Goal: Navigation & Orientation: Find specific page/section

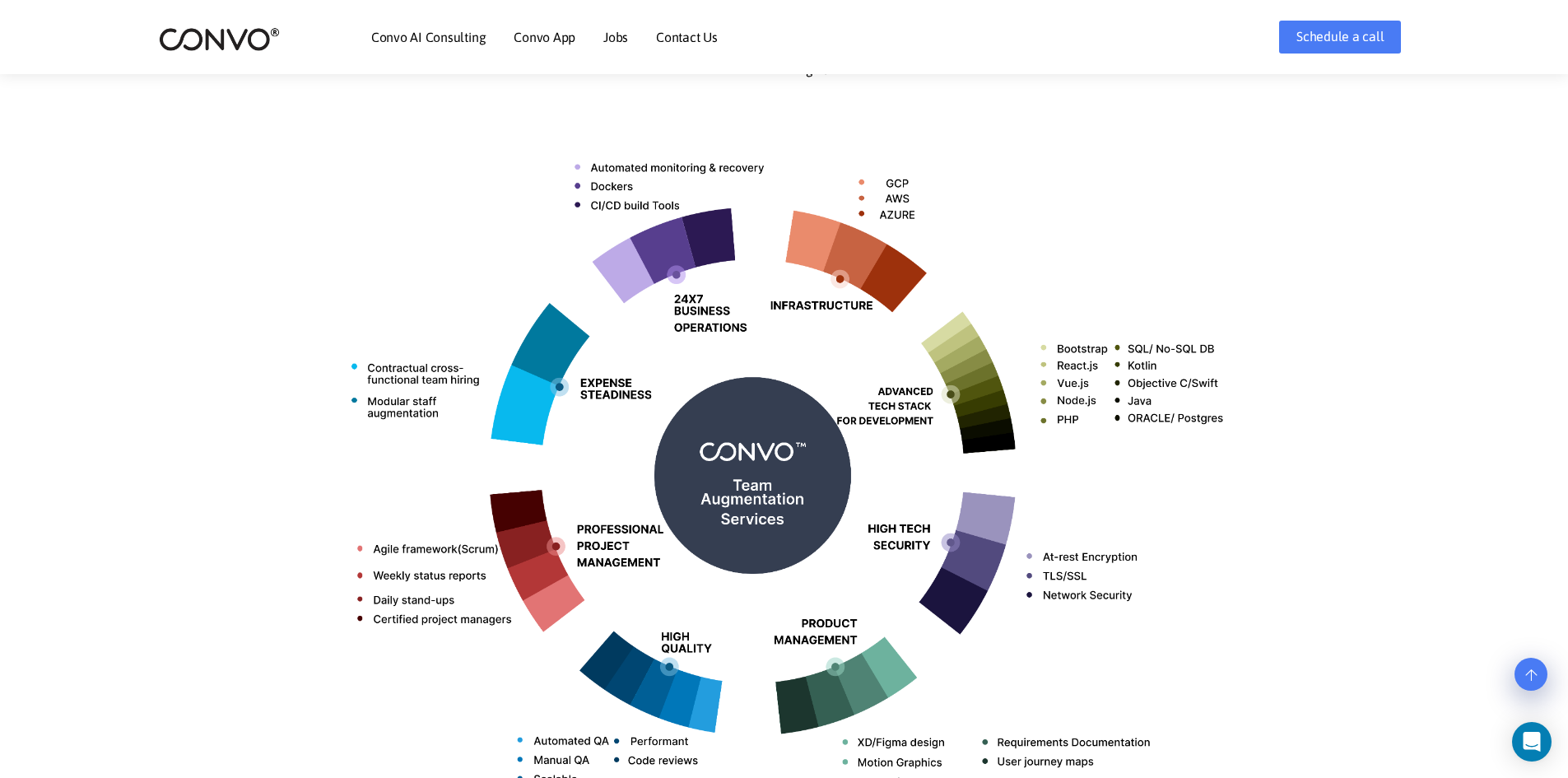
scroll to position [584, 0]
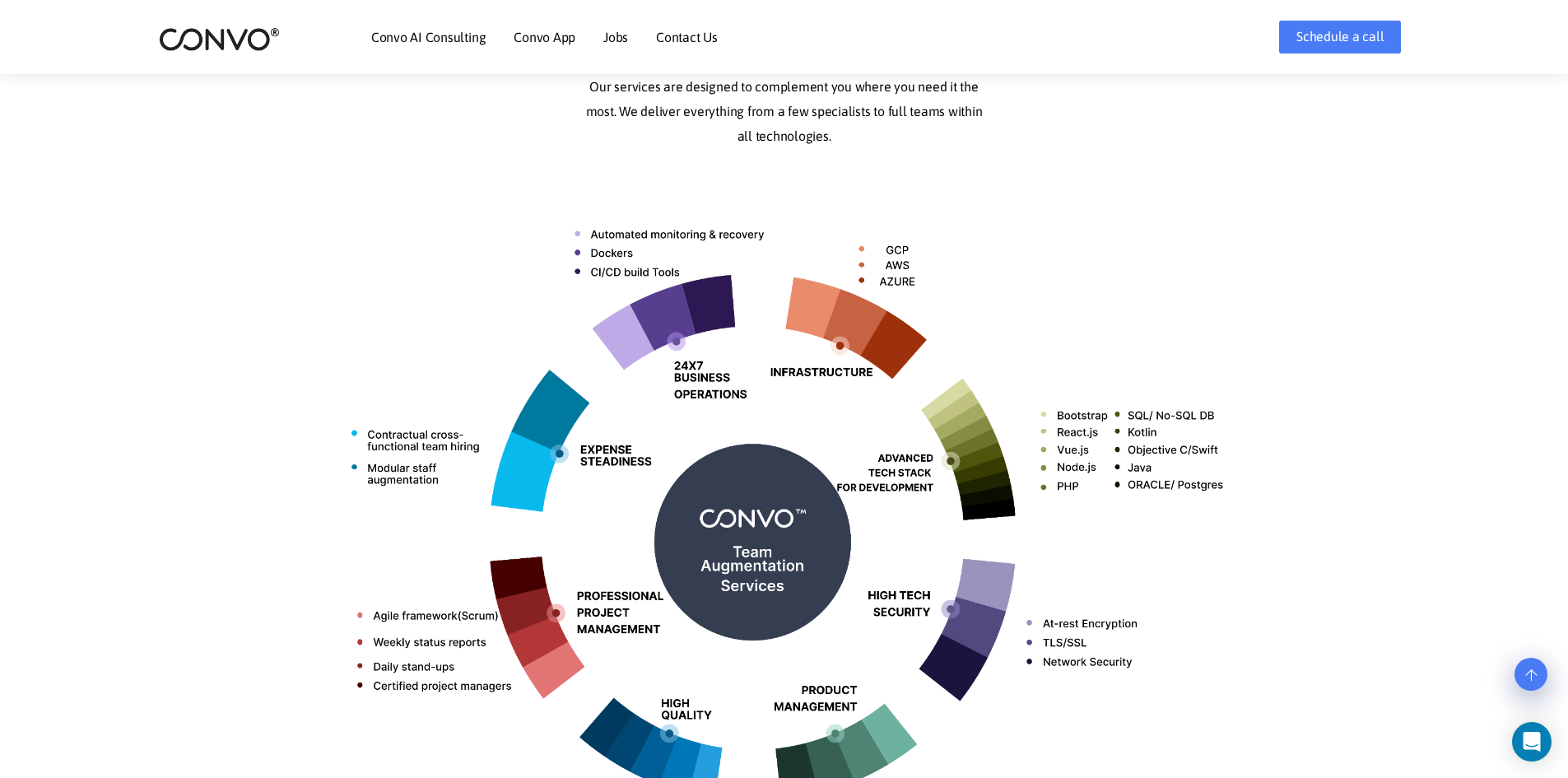
scroll to position [513, 0]
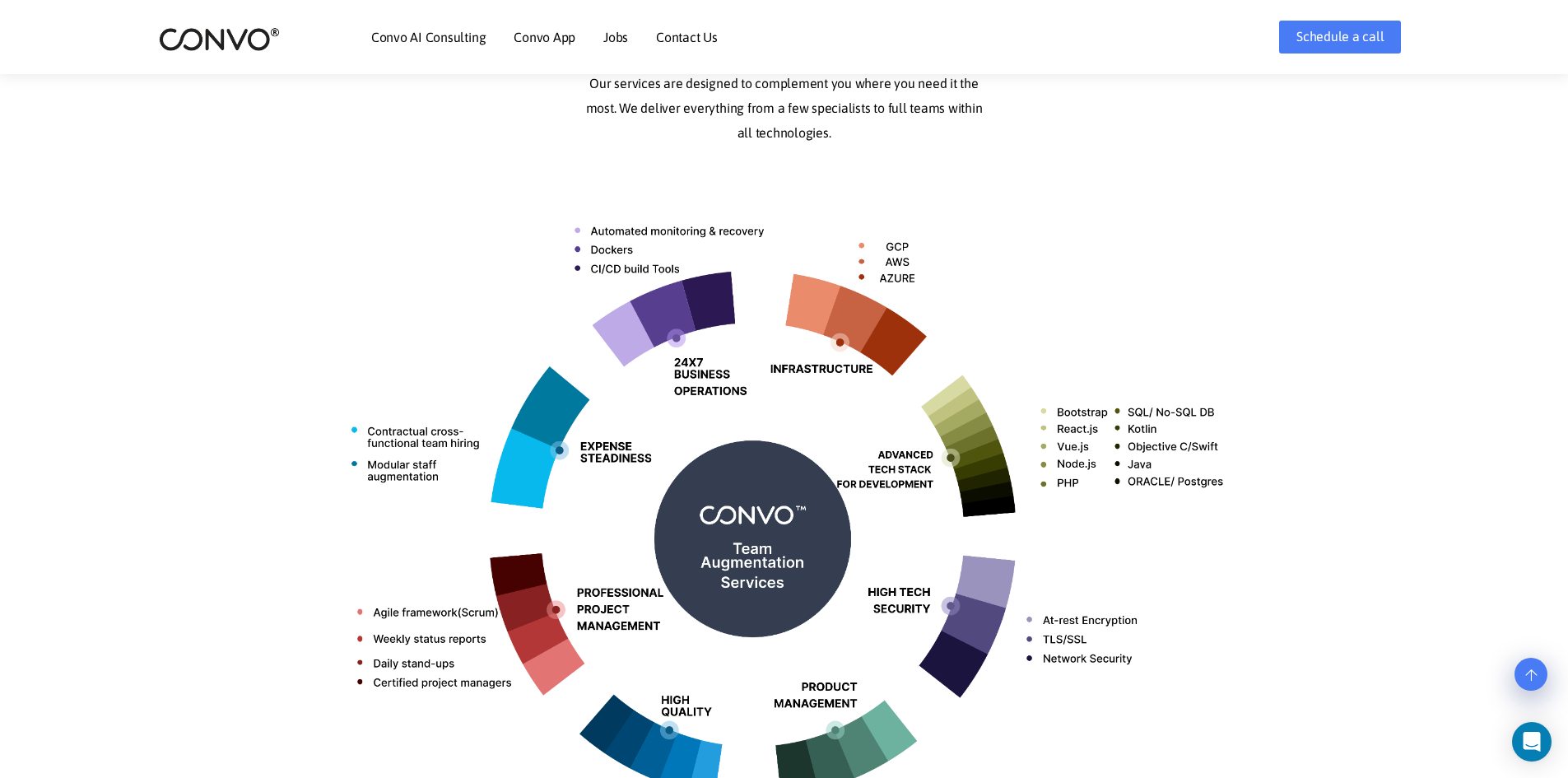
click at [604, 40] on link "Jobs" at bounding box center [616, 37] width 25 height 13
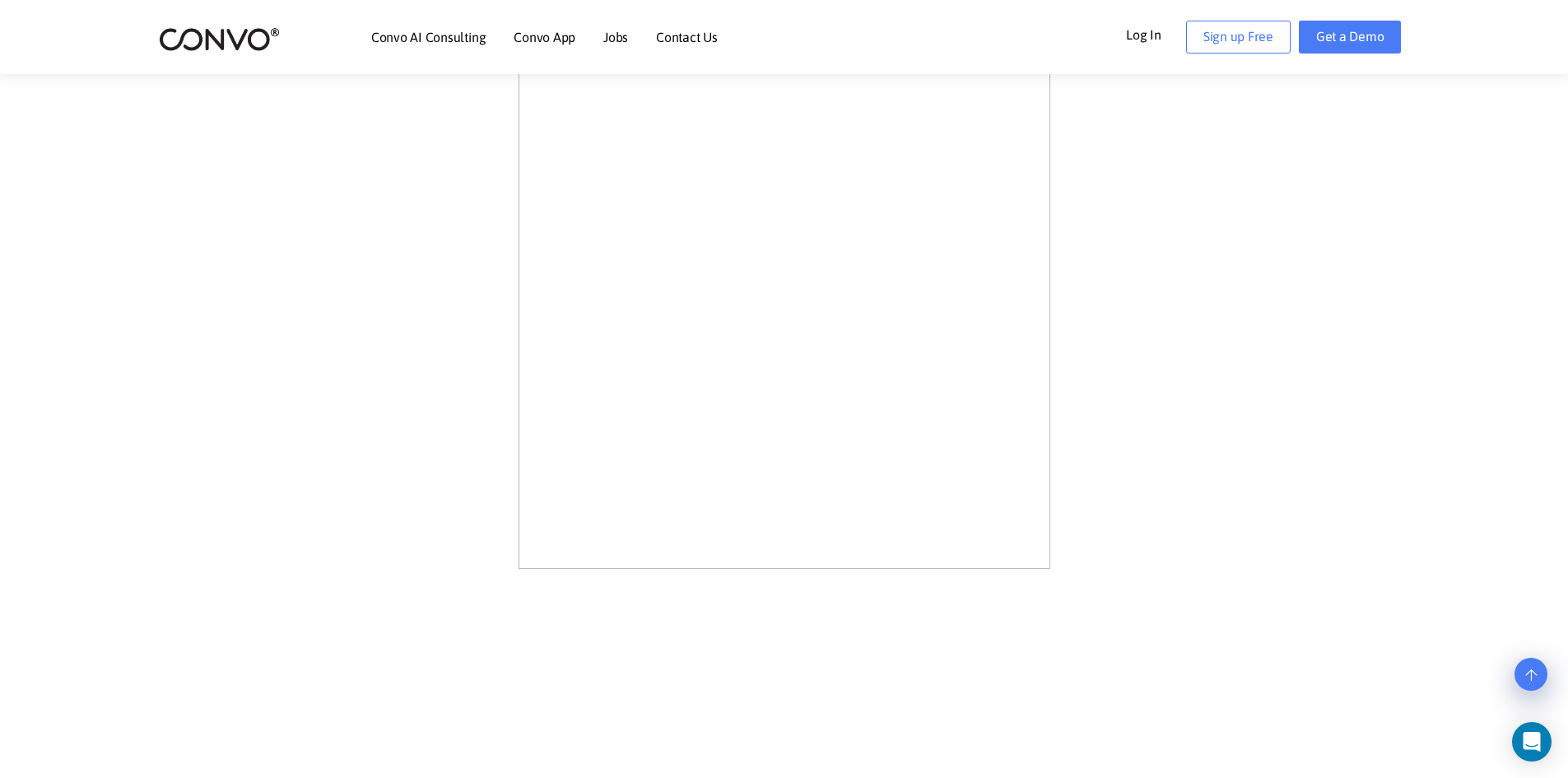
scroll to position [1092, 0]
